Goal: Information Seeking & Learning: Learn about a topic

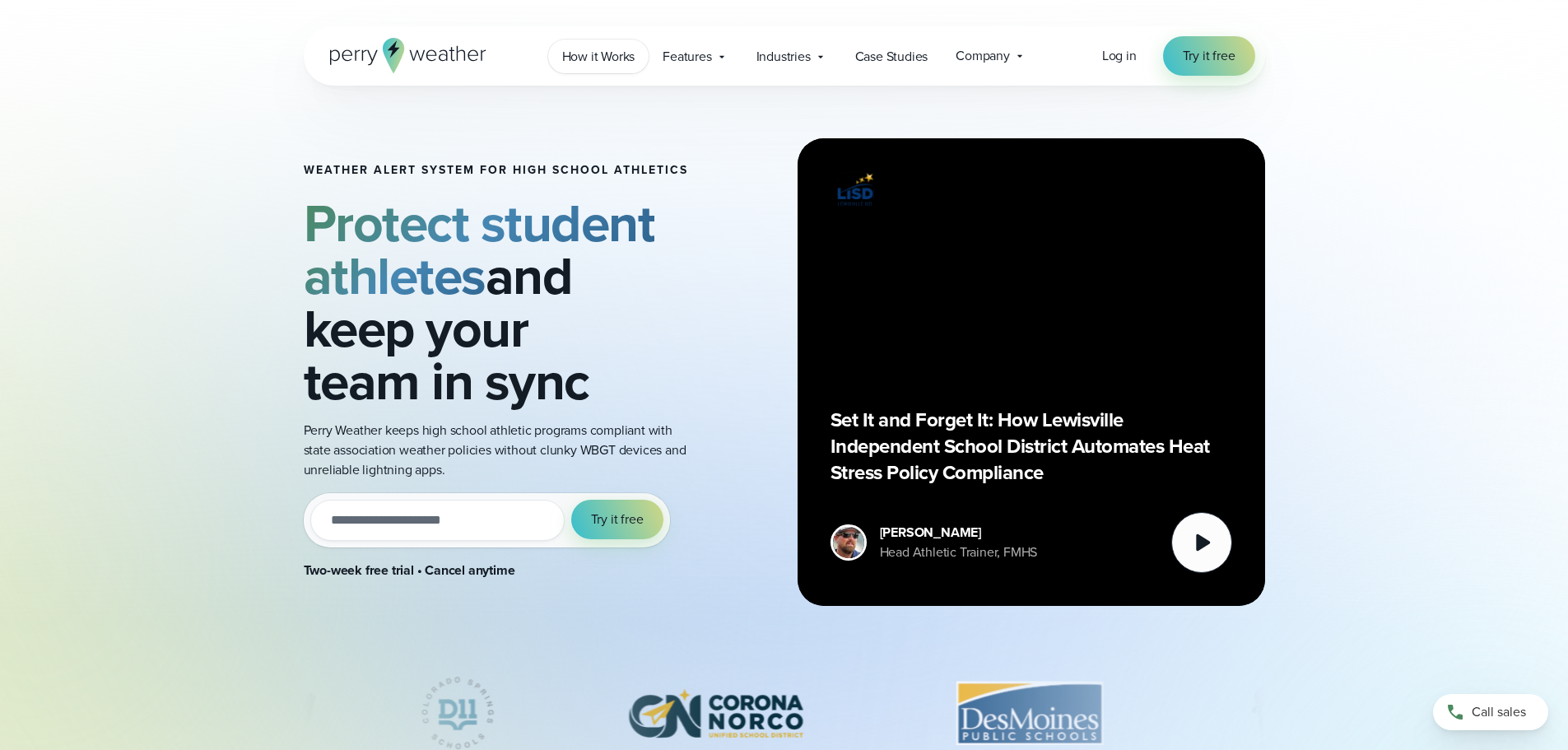
click at [581, 64] on span "How it Works" at bounding box center [599, 57] width 74 height 20
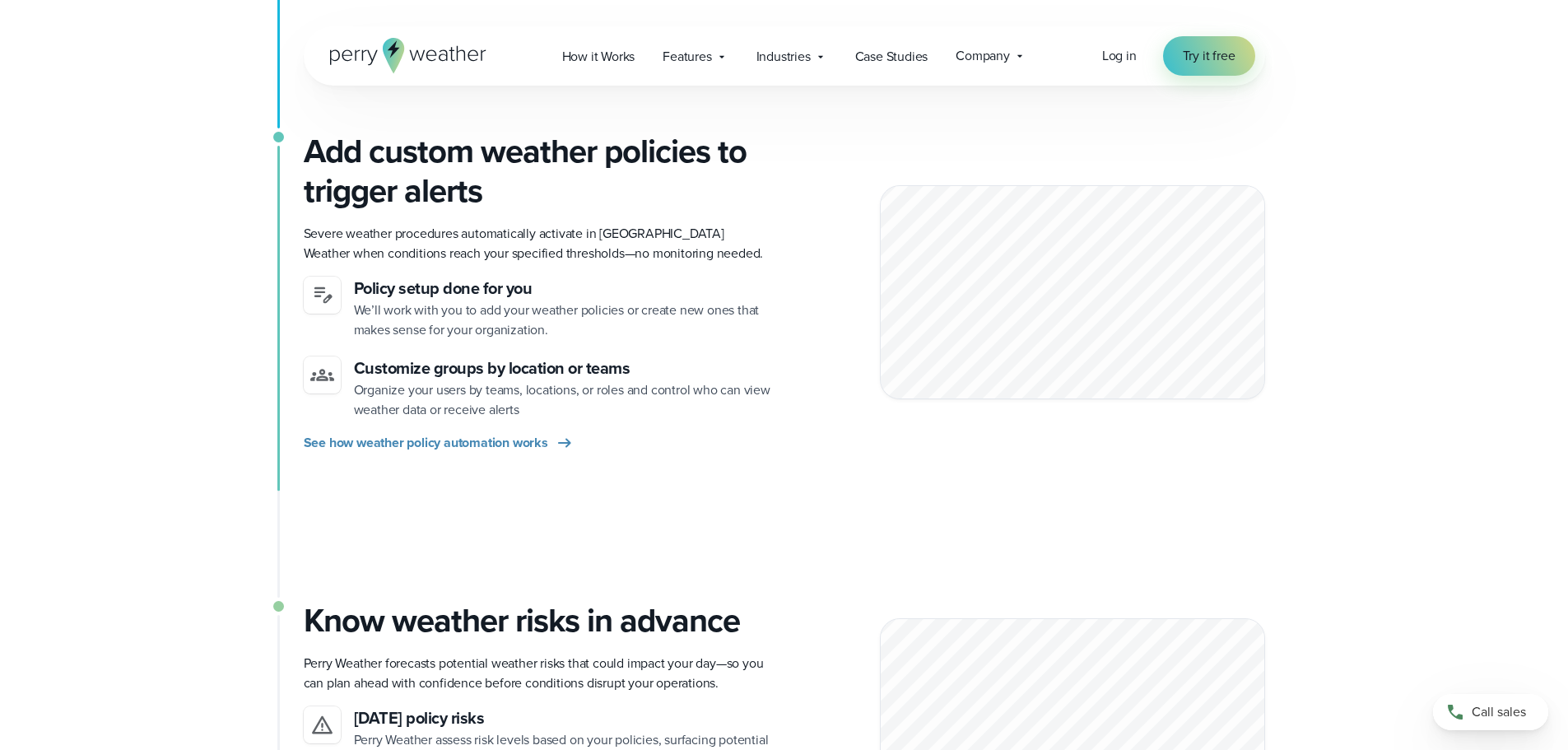
scroll to position [824, 0]
click at [703, 60] on span "Features" at bounding box center [686, 57] width 48 height 20
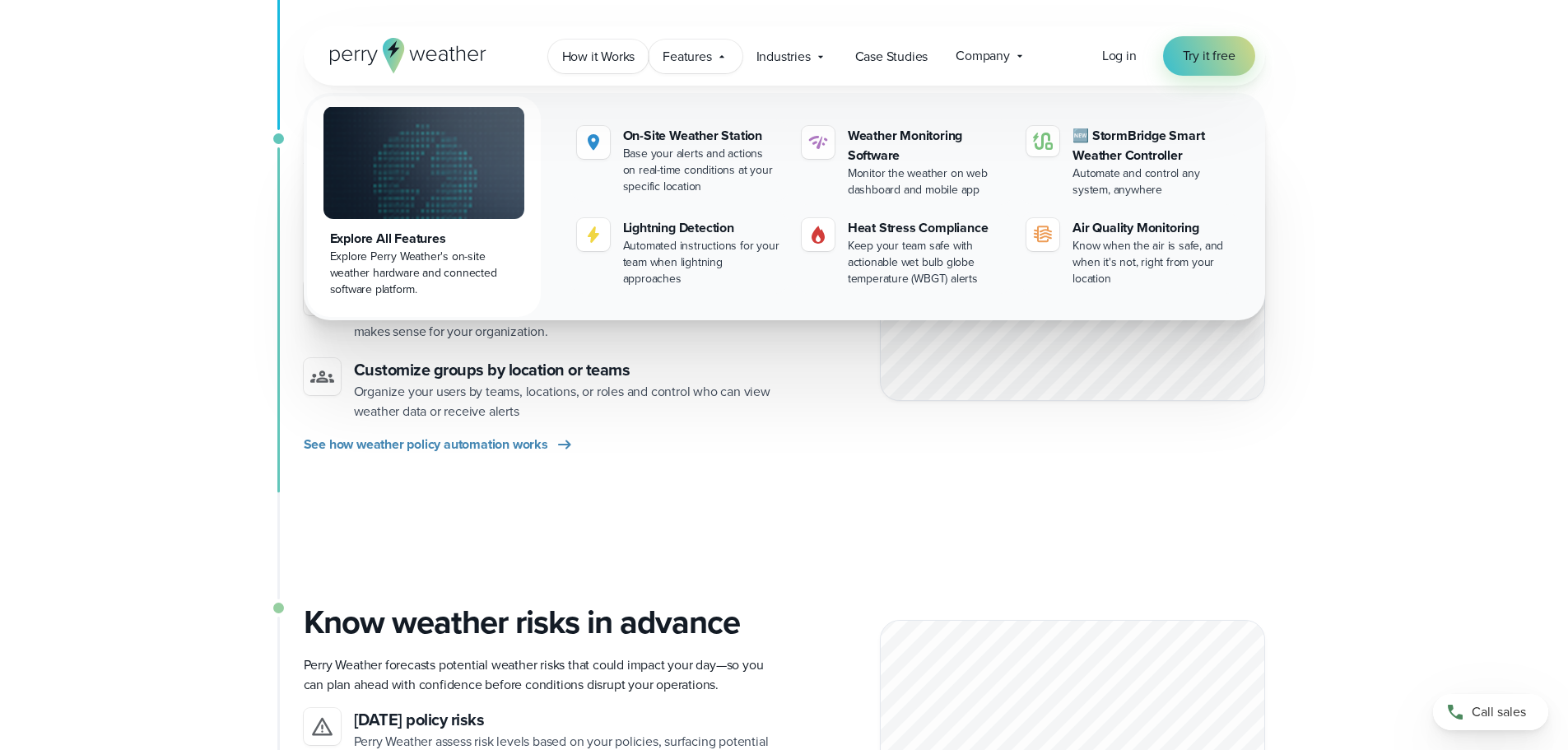
click at [587, 58] on span "How it Works" at bounding box center [599, 57] width 74 height 20
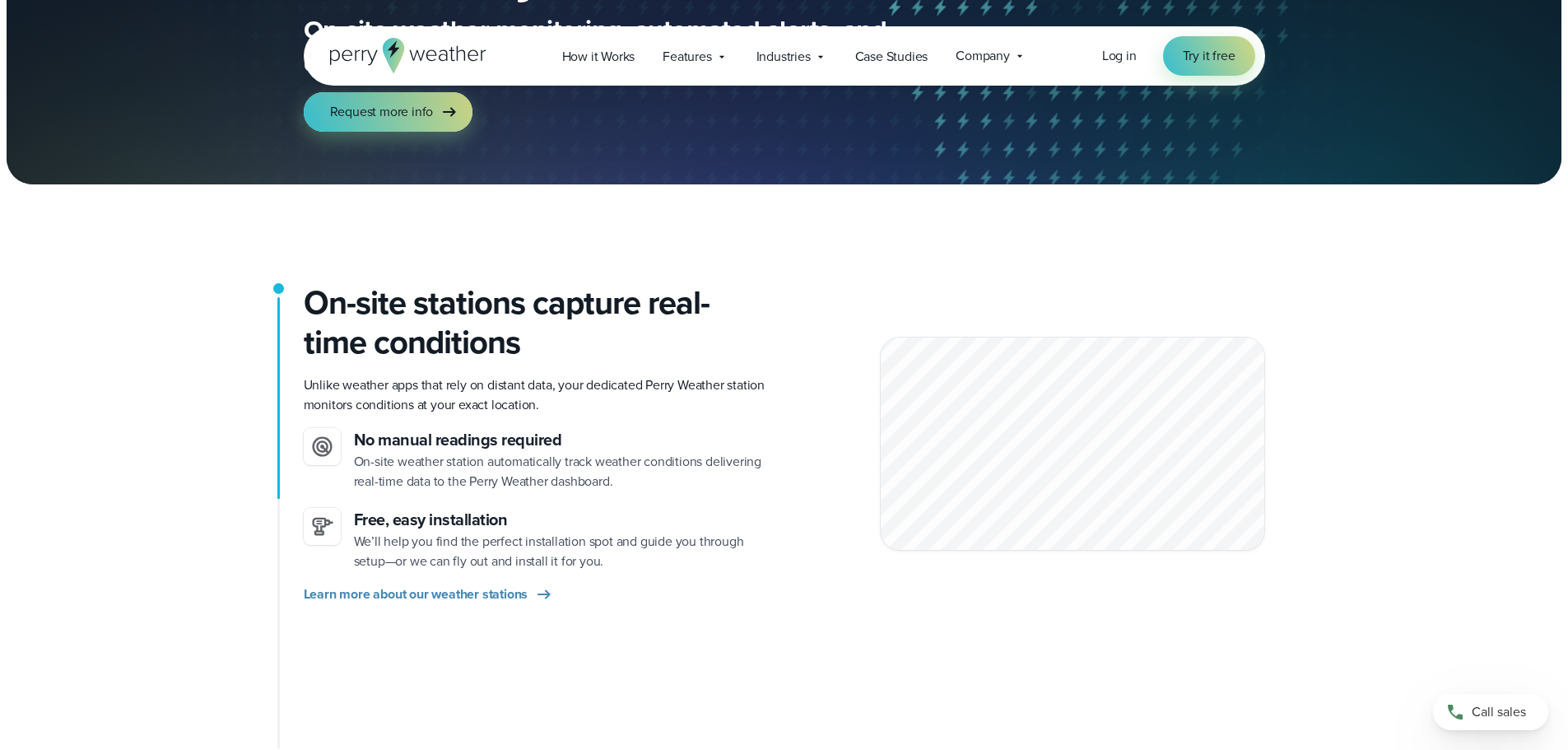
scroll to position [247, 0]
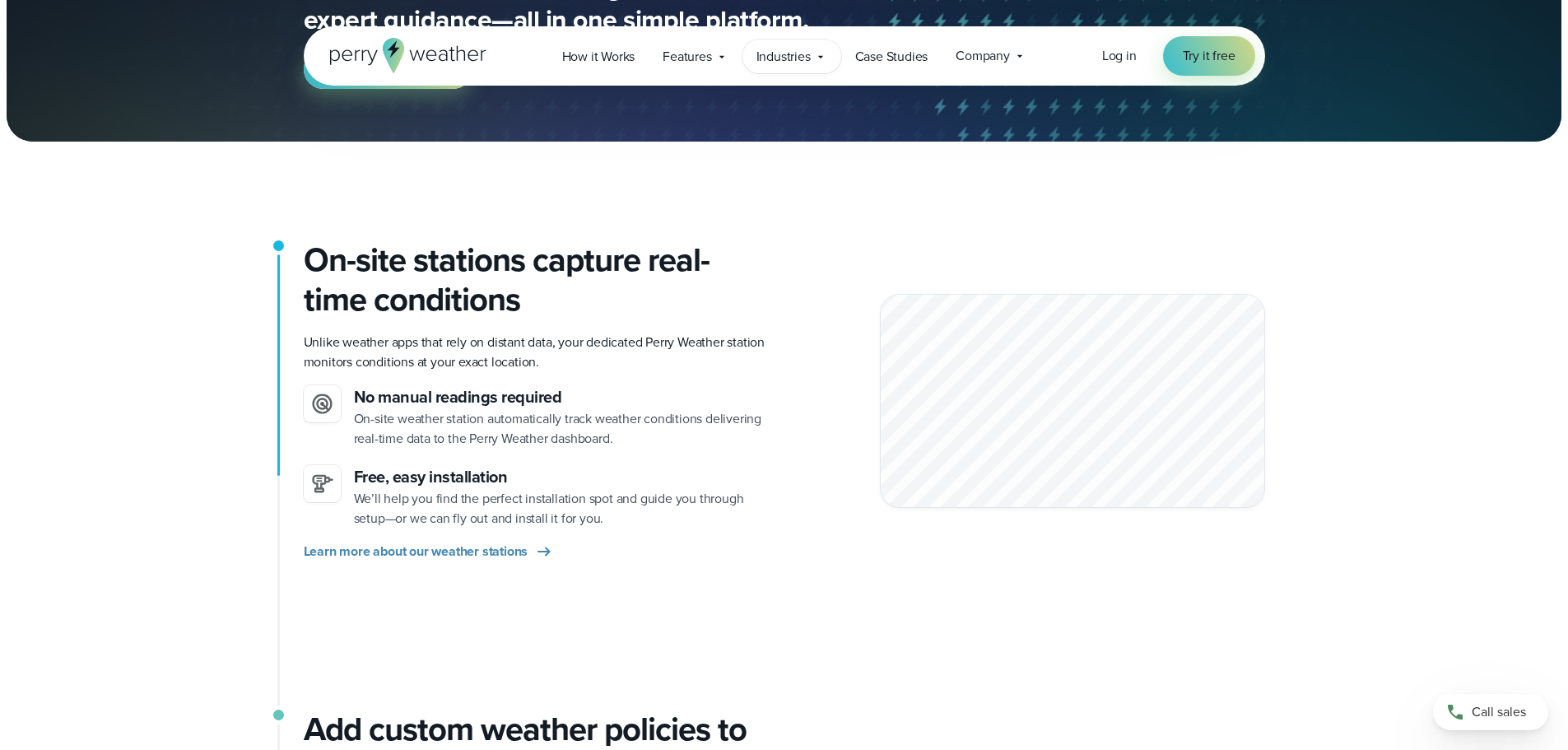
click at [818, 56] on icon at bounding box center [821, 56] width 13 height 13
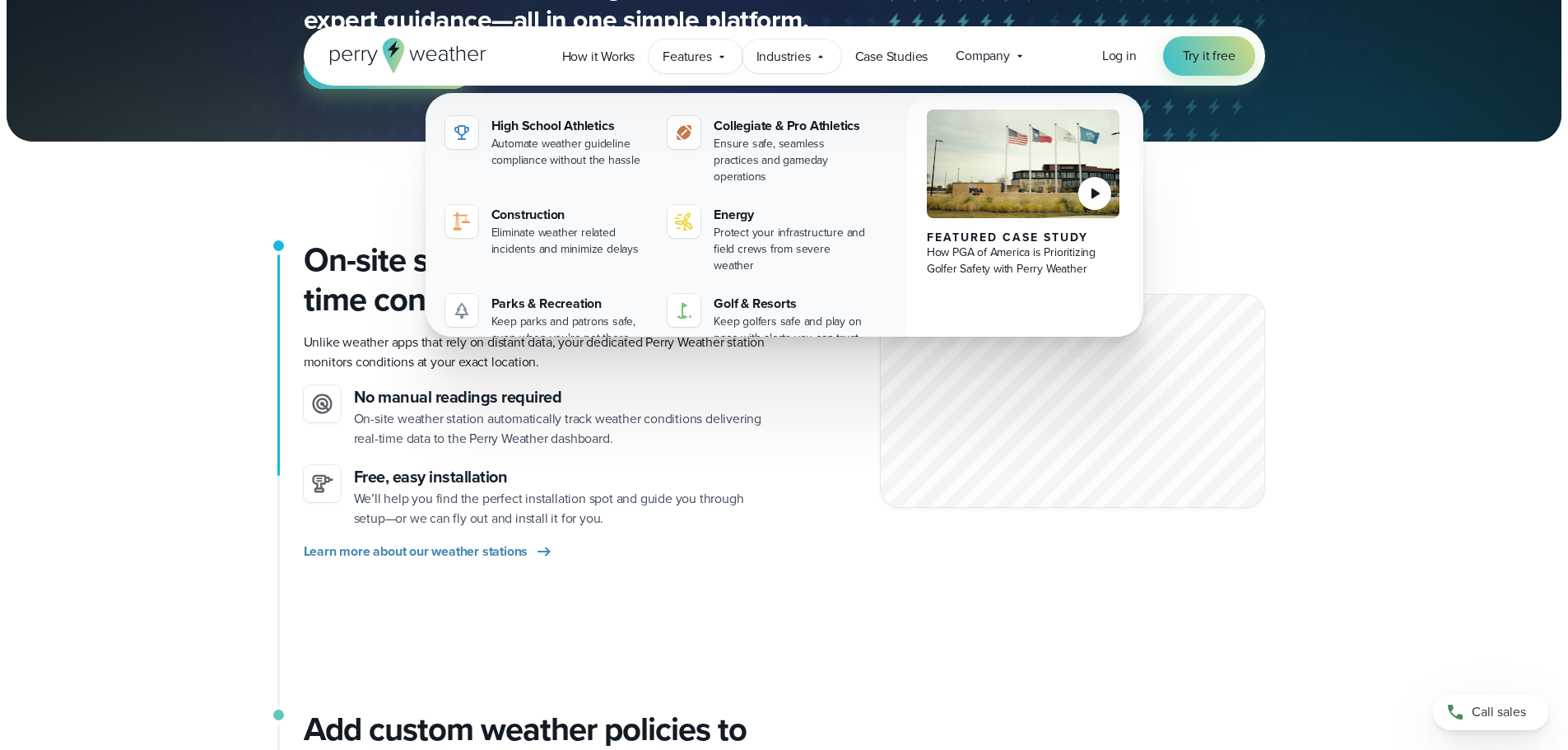
click at [724, 55] on icon at bounding box center [722, 56] width 13 height 13
